Goal: Information Seeking & Learning: Find specific fact

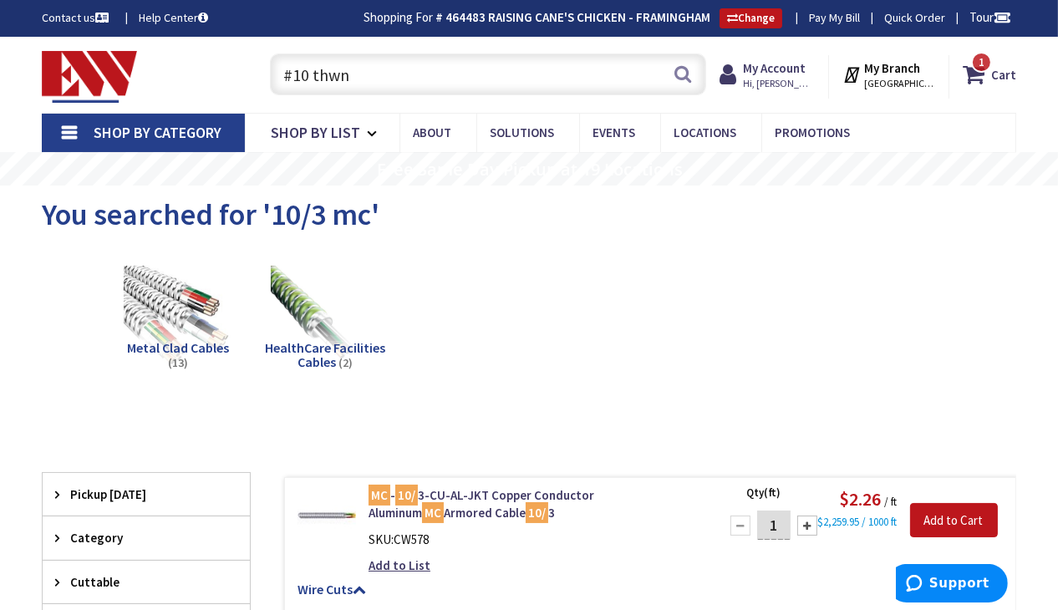
drag, startPoint x: 356, startPoint y: 77, endPoint x: 278, endPoint y: 70, distance: 78.0
click at [278, 70] on input "#10 thwn" at bounding box center [488, 74] width 436 height 42
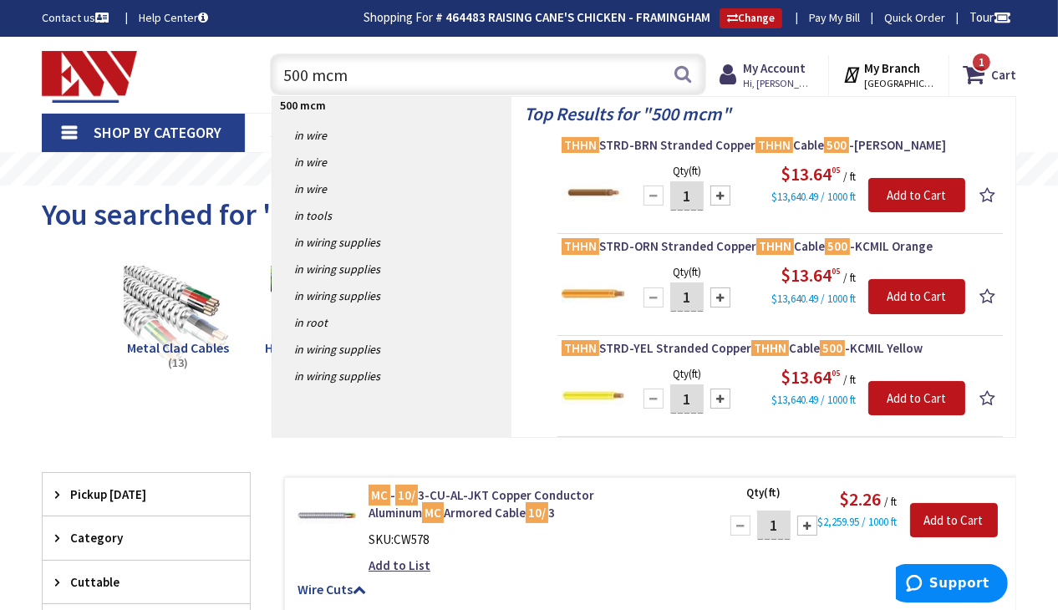
drag, startPoint x: 347, startPoint y: 74, endPoint x: 283, endPoint y: 75, distance: 64.4
click at [283, 75] on input "500 mcm" at bounding box center [488, 74] width 436 height 42
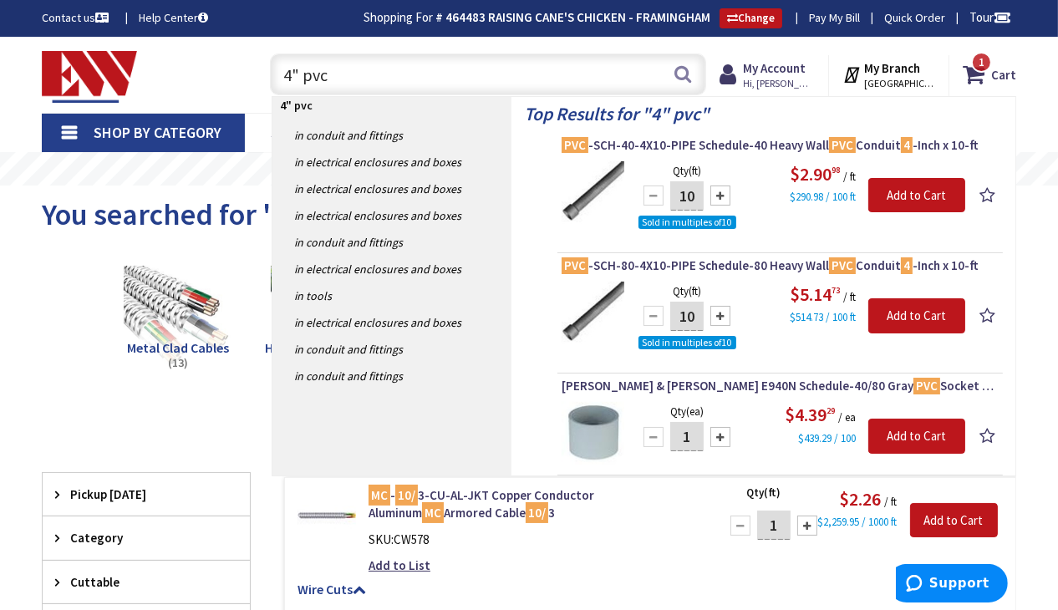
drag, startPoint x: 331, startPoint y: 72, endPoint x: 299, endPoint y: 71, distance: 31.8
click at [299, 71] on input "4" pvc" at bounding box center [488, 74] width 436 height 42
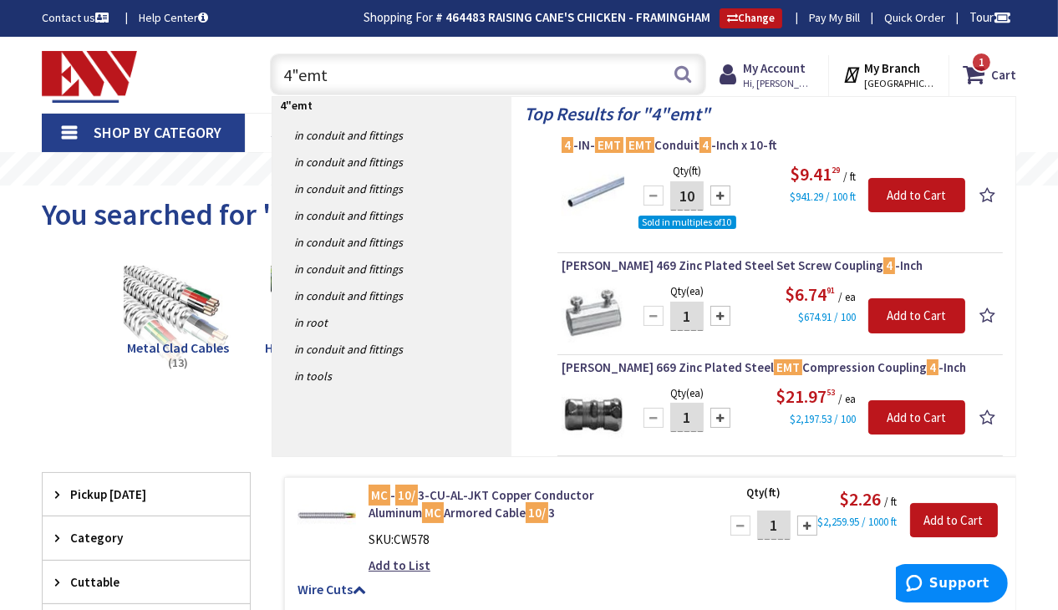
drag, startPoint x: 328, startPoint y: 71, endPoint x: 286, endPoint y: 72, distance: 41.8
click at [286, 72] on input "4"emt" at bounding box center [488, 74] width 436 height 42
click at [533, 583] on h5 "Wire Cuts" at bounding box center [650, 590] width 705 height 15
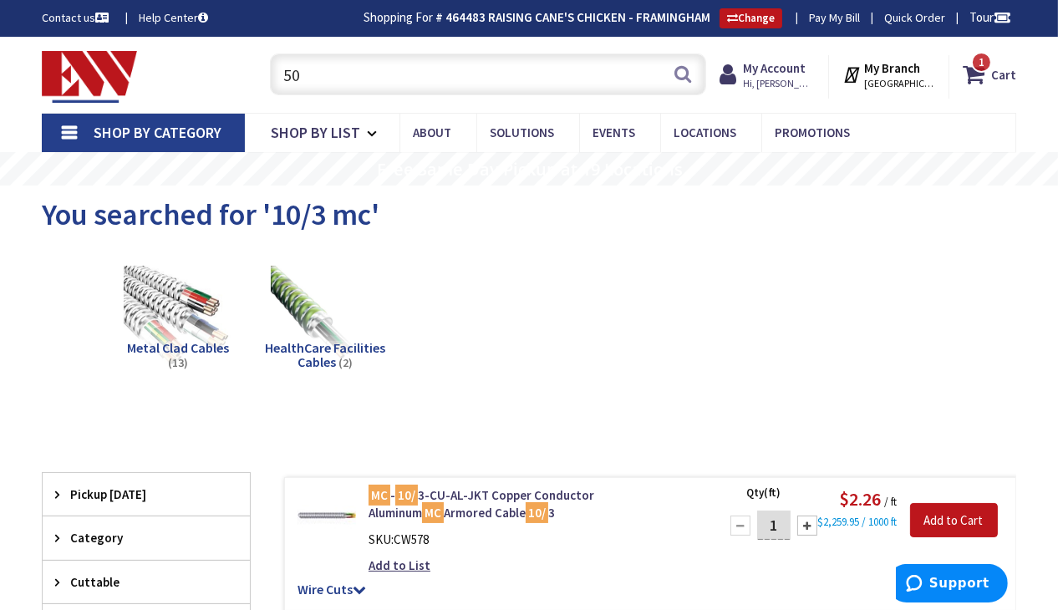
click at [303, 79] on input "50" at bounding box center [488, 74] width 436 height 42
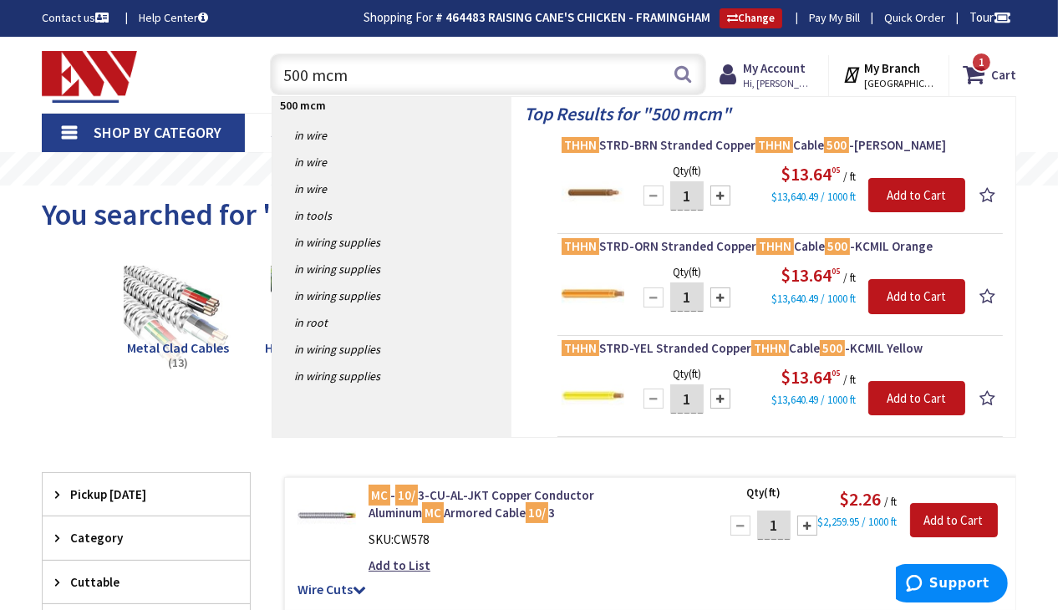
drag, startPoint x: 351, startPoint y: 78, endPoint x: 265, endPoint y: 79, distance: 86.1
click at [265, 79] on div "500 mcm 500 mcm Search" at bounding box center [484, 73] width 445 height 53
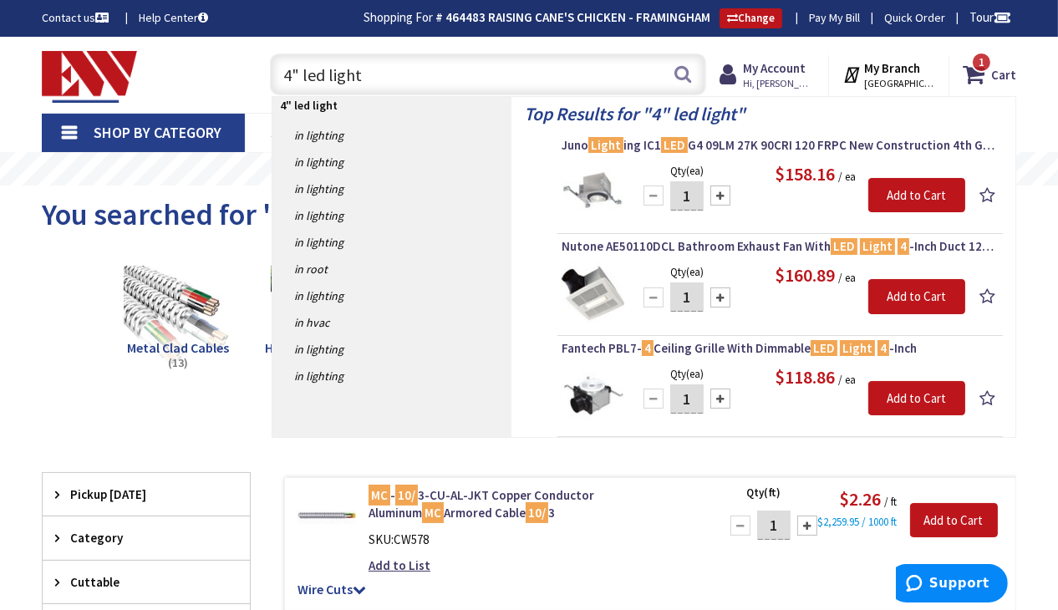
click at [293, 72] on input "4" led light" at bounding box center [488, 74] width 436 height 42
type input "4' led light"
click at [681, 69] on button "Search" at bounding box center [683, 74] width 22 height 38
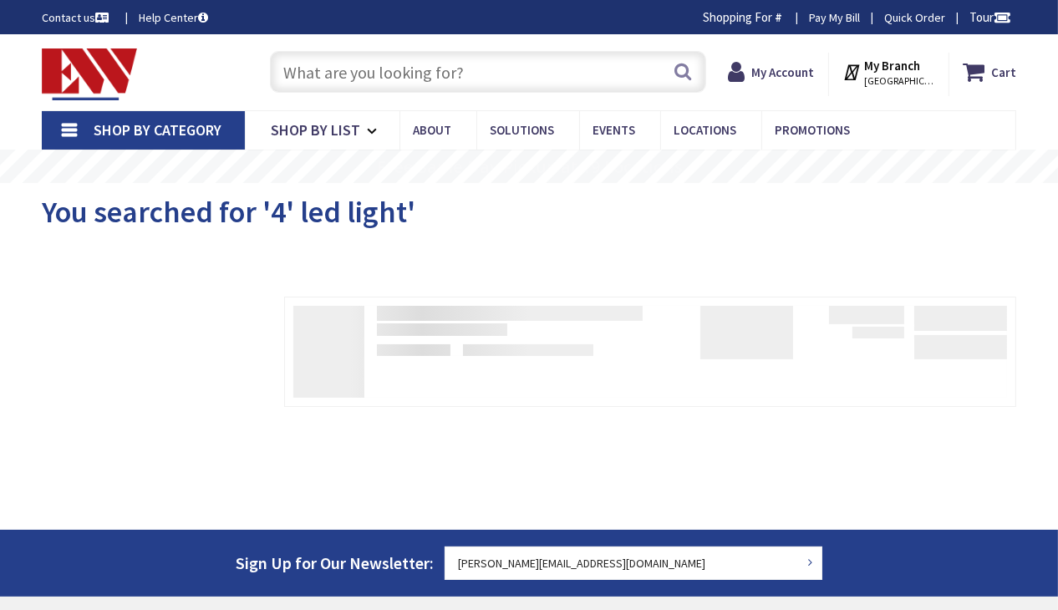
type input "[GEOGRAPHIC_DATA], [GEOGRAPHIC_DATA]"
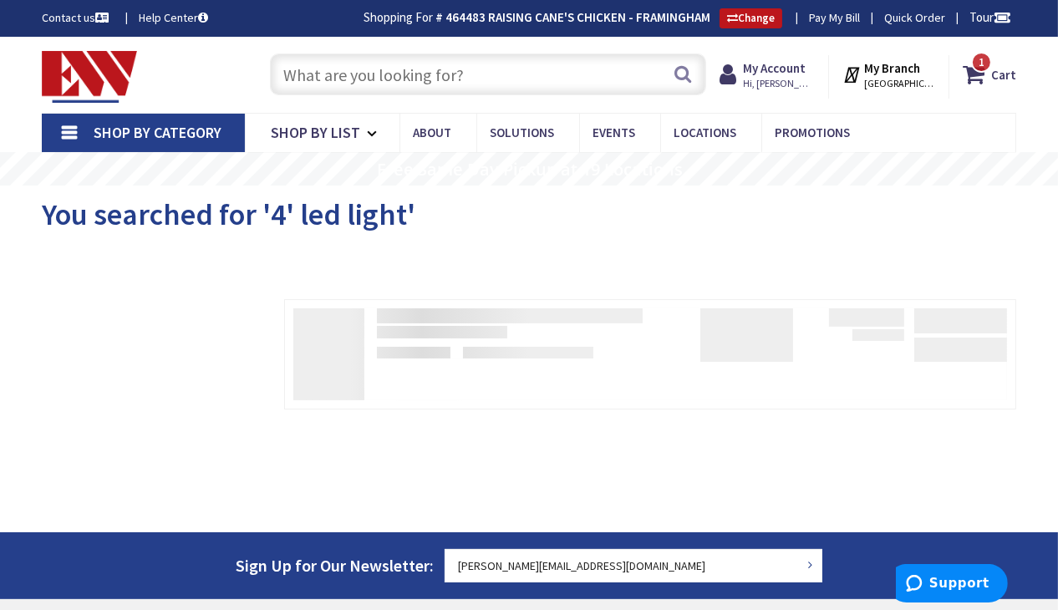
click at [364, 68] on input "text" at bounding box center [488, 74] width 436 height 42
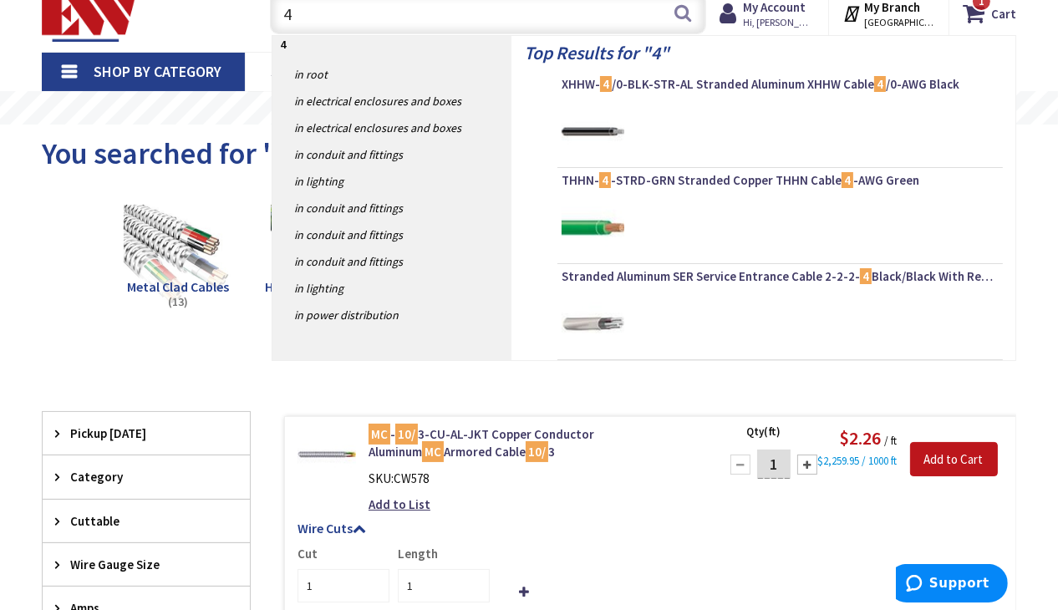
scroll to position [64, 0]
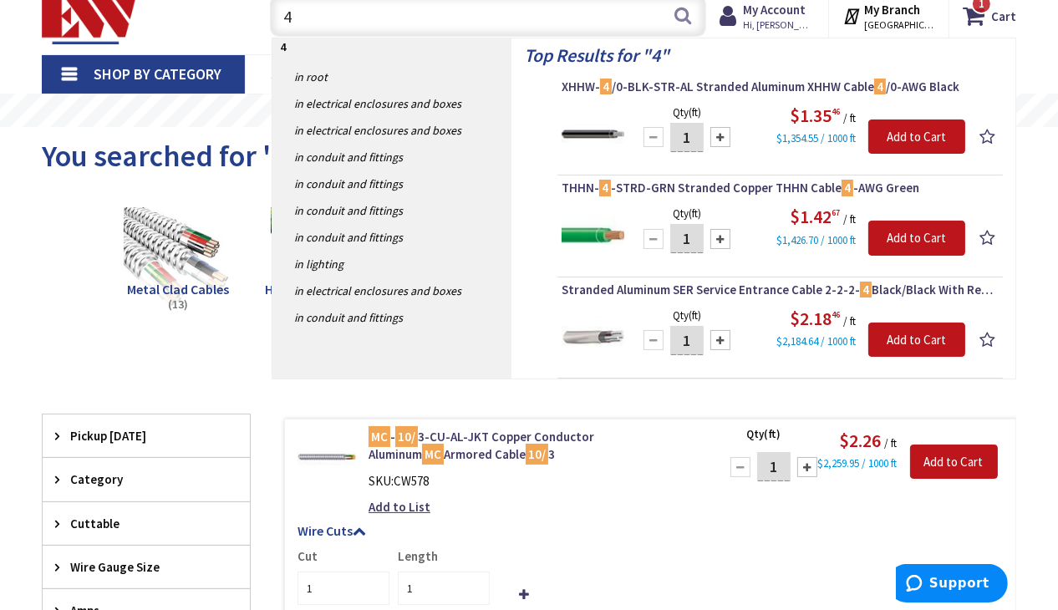
drag, startPoint x: 308, startPoint y: 14, endPoint x: 284, endPoint y: 8, distance: 25.1
click at [283, 5] on div "Skip to Content Toggle Nav 4 4 Search 1 1 1 items Cart 1" at bounding box center [529, 16] width 1058 height 76
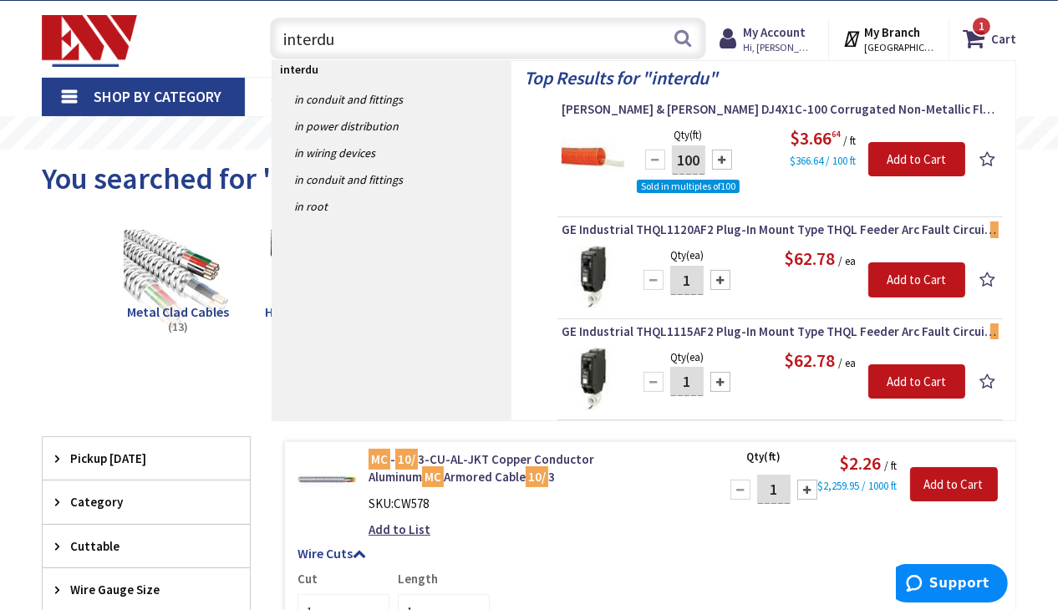
click at [1037, 25] on div "Skip to Content Toggle Nav interdu interdu Search 1 1 1 items Cart 1" at bounding box center [529, 39] width 1058 height 76
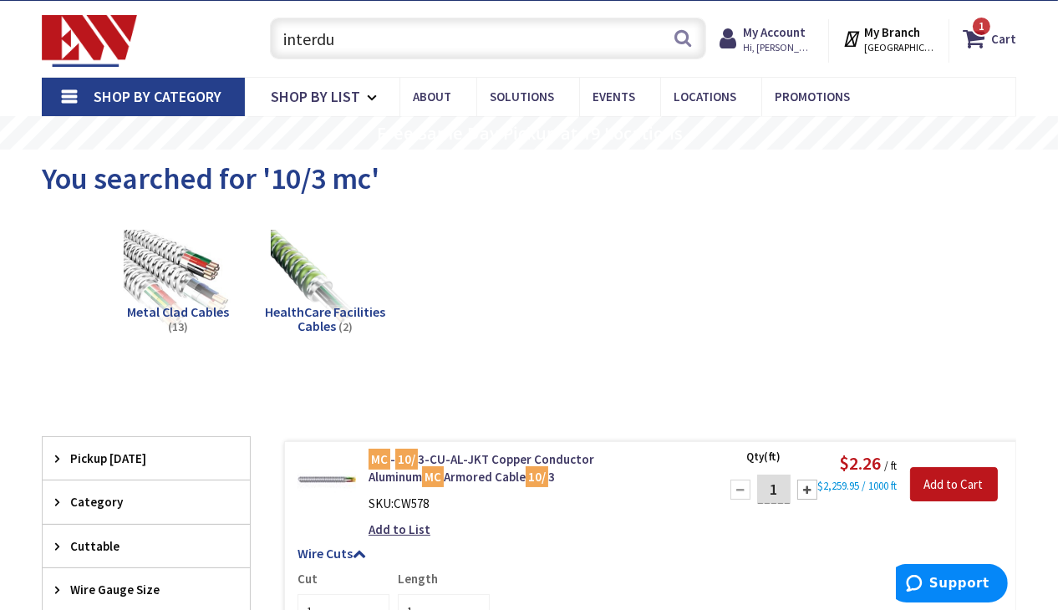
drag, startPoint x: 356, startPoint y: 31, endPoint x: 281, endPoint y: 39, distance: 75.7
click at [281, 39] on input "interdu" at bounding box center [488, 39] width 436 height 42
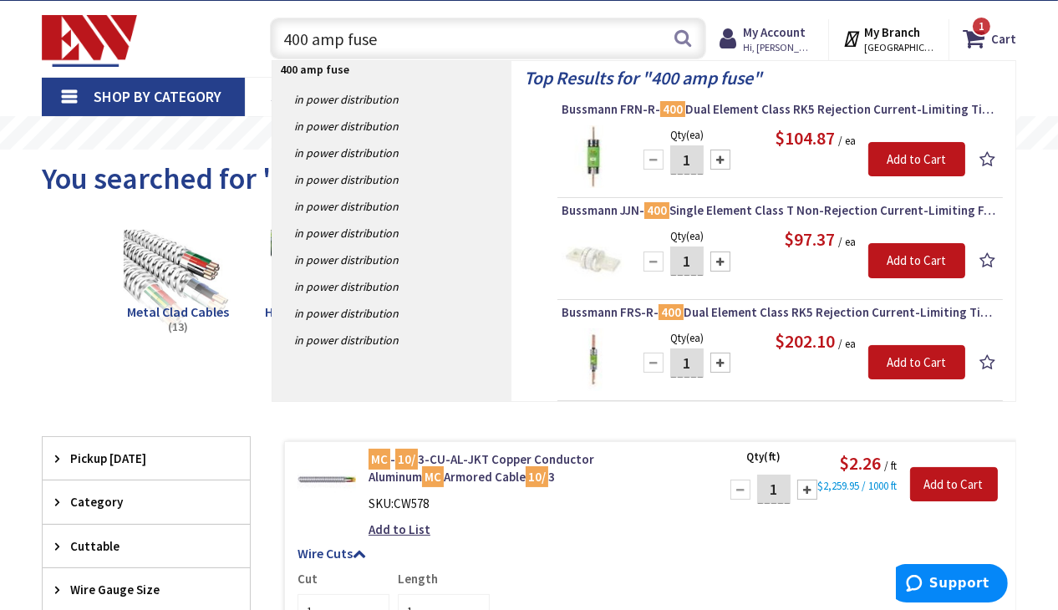
type input "400 amp fuse"
